Goal: Complete application form

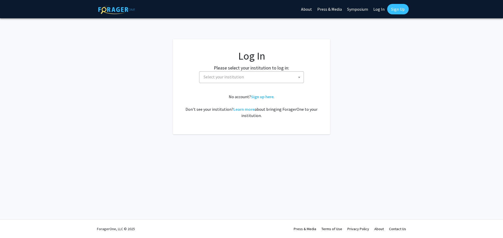
click at [234, 74] on span "Select your institution" at bounding box center [252, 77] width 102 height 11
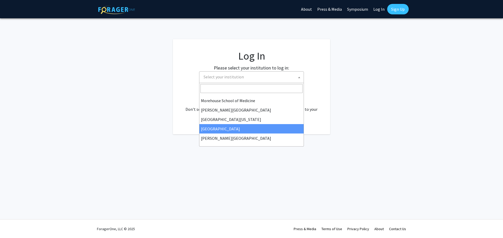
scroll to position [183, 0]
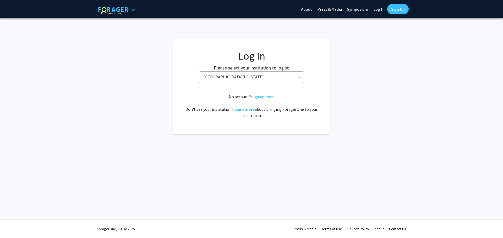
select select "31"
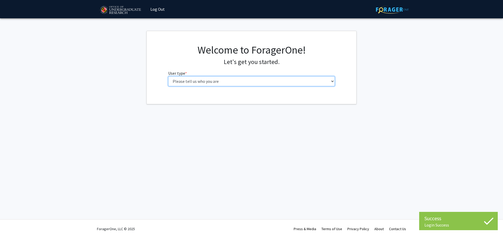
click at [210, 85] on select "Please tell us who you are Undergraduate Student Master's Student Doctoral Cand…" at bounding box center [251, 81] width 167 height 10
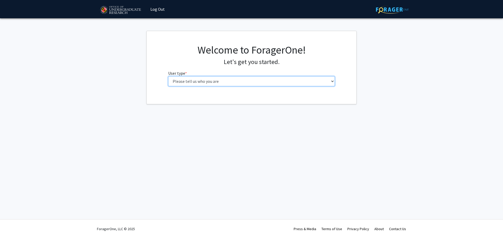
select select "3: doc"
click at [168, 76] on select "Please tell us who you are Undergraduate Student Master's Student Doctoral Cand…" at bounding box center [251, 81] width 167 height 10
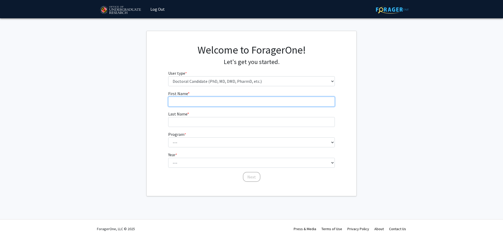
click at [209, 105] on input "First Name * required" at bounding box center [251, 102] width 167 height 10
type input "Camila"
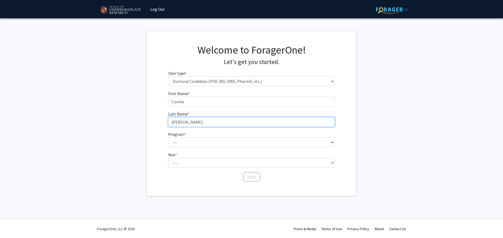
type input "[PERSON_NAME]"
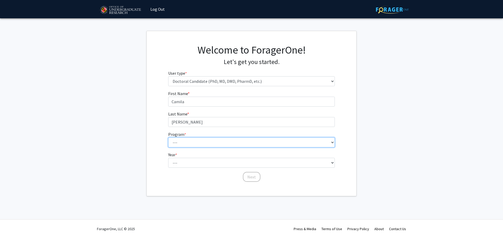
click at [237, 142] on select "--- Aerospace Engineering Agricultural and Resource Economics American Studies …" at bounding box center [251, 143] width 167 height 10
select select "75: 921"
click at [168, 138] on select "--- Aerospace Engineering Agricultural and Resource Economics American Studies …" at bounding box center [251, 143] width 167 height 10
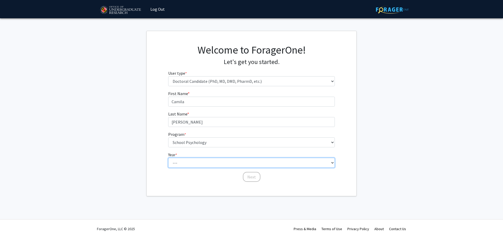
click at [213, 160] on select "--- First Year Second Year Third Year Fourth Year Fifth Year Sixth Year Seventh…" at bounding box center [251, 163] width 167 height 10
select select "2: second_year"
click at [168, 158] on select "--- First Year Second Year Third Year Fourth Year Fifth Year Sixth Year Seventh…" at bounding box center [251, 163] width 167 height 10
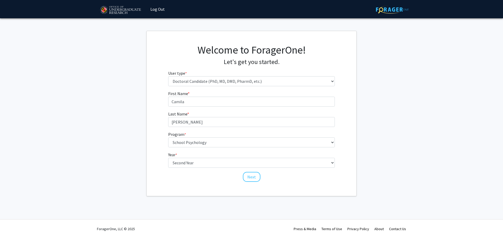
click at [136, 127] on fg-get-started "Welcome to ForagerOne! Let's get you started. User type * required Please tell …" at bounding box center [251, 114] width 503 height 166
click at [237, 86] on select "Please tell us who you are Undergraduate Student Master's Student Doctoral Cand…" at bounding box center [251, 81] width 167 height 10
click at [168, 76] on select "Please tell us who you are Undergraduate Student Master's Student Doctoral Cand…" at bounding box center [251, 81] width 167 height 10
click at [253, 178] on button "Next" at bounding box center [252, 177] width 18 height 10
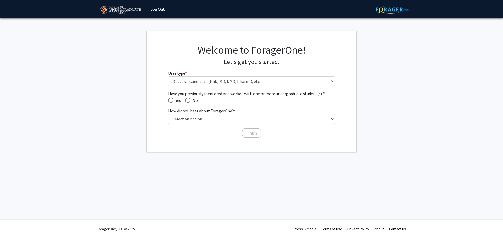
click at [185, 100] on mat-radio-button "No" at bounding box center [189, 100] width 17 height 7
click at [170, 102] on span "Have you previously mentored and worked with one or more undergraduate student(…" at bounding box center [170, 100] width 5 height 5
click at [170, 102] on input "Yes" at bounding box center [170, 100] width 5 height 5
radio input "true"
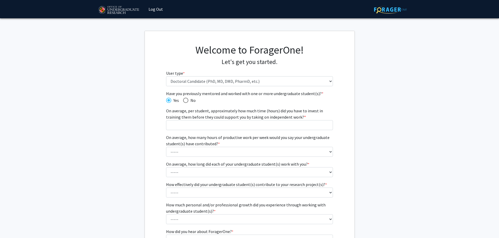
click at [184, 96] on span "Have you previously mentored and worked with one or more undergraduate student(…" at bounding box center [249, 94] width 167 height 6
click at [184, 100] on span "Have you previously mentored and worked with one or more undergraduate student(…" at bounding box center [185, 100] width 5 height 5
click at [184, 100] on input "No" at bounding box center [185, 100] width 5 height 5
radio input "true"
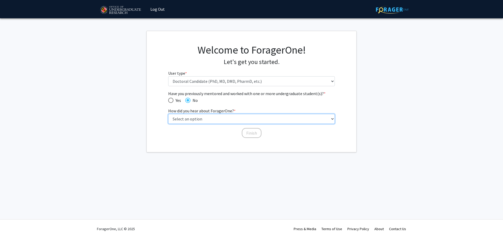
click at [190, 118] on select "Select an option Peer/student recommendation Faculty/staff recommendation Unive…" at bounding box center [251, 119] width 167 height 10
select select "2: faculty_recommendation"
click at [168, 114] on select "Select an option Peer/student recommendation Faculty/staff recommendation Unive…" at bounding box center [251, 119] width 167 height 10
click at [250, 132] on button "Finish" at bounding box center [252, 133] width 20 height 10
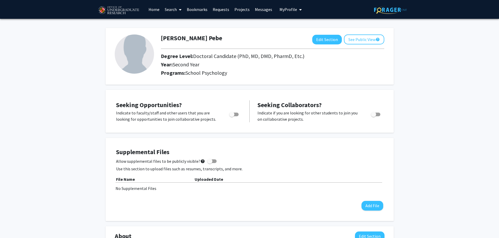
click at [299, 9] on icon "My profile dropdown to access profile and logout" at bounding box center [300, 10] width 3 height 4
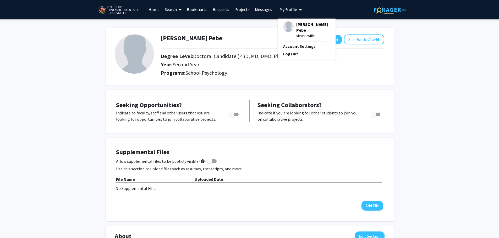
click at [288, 54] on link "Log Out" at bounding box center [306, 54] width 47 height 6
